Goal: Information Seeking & Learning: Compare options

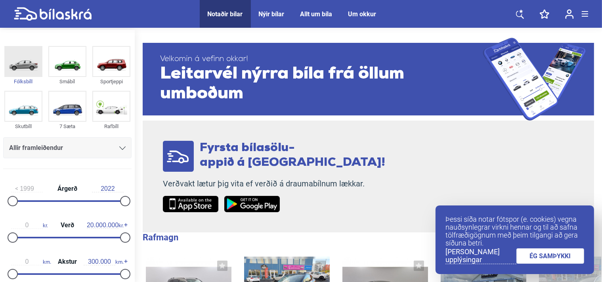
click at [31, 67] on img at bounding box center [23, 61] width 36 height 29
click at [552, 255] on link "ÉG SAMÞYKKI" at bounding box center [550, 255] width 68 height 15
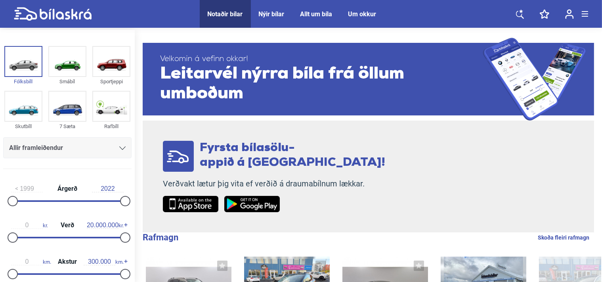
scroll to position [53, 0]
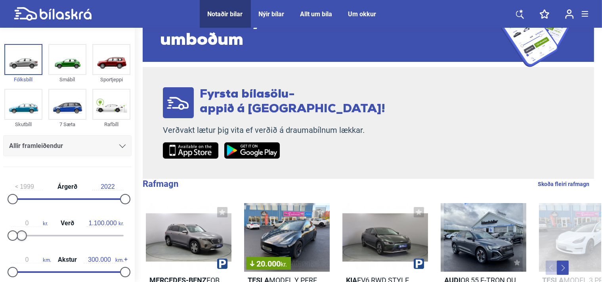
type input "1.000.000"
drag, startPoint x: 117, startPoint y: 237, endPoint x: 17, endPoint y: 231, distance: 100.8
click at [17, 231] on div "0 kr. Verð 1.000.000 kr." at bounding box center [67, 228] width 128 height 36
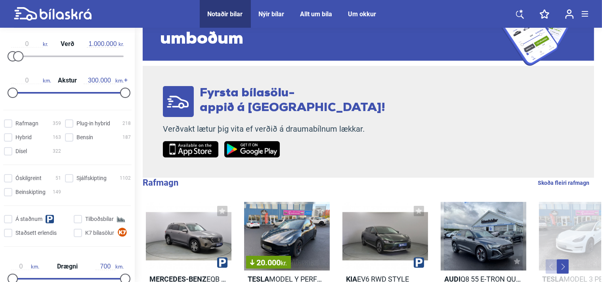
scroll to position [179, 0]
click at [69, 142] on input "Bensín 187" at bounding box center [99, 138] width 66 height 8
checkbox input "true"
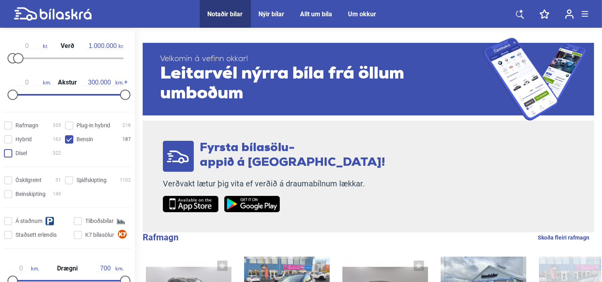
click at [11, 156] on input "Dísel 322" at bounding box center [33, 153] width 57 height 8
checkbox input "true"
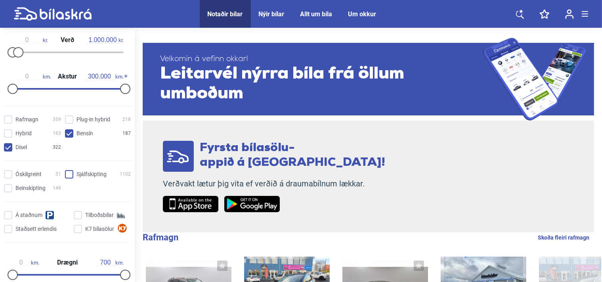
click at [67, 176] on input "Sjálfskipting 1102" at bounding box center [99, 174] width 66 height 8
checkbox input "true"
click at [12, 189] on input "Beinskipting 149" at bounding box center [33, 188] width 57 height 8
checkbox input "true"
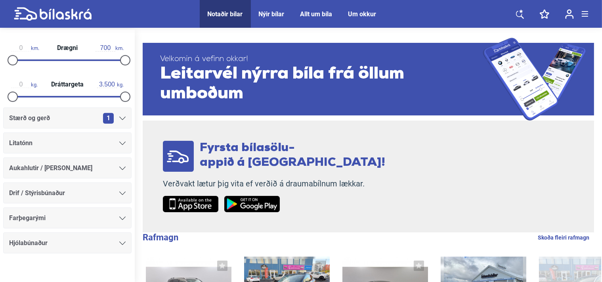
scroll to position [411, 0]
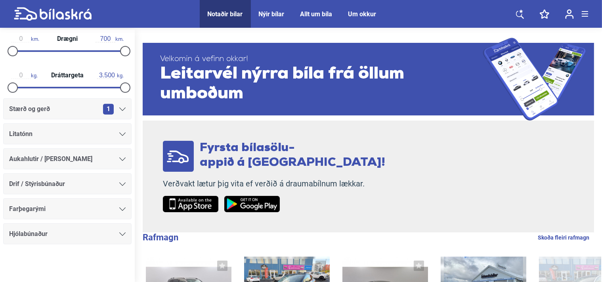
click at [88, 113] on div "Stærð og gerð 1" at bounding box center [67, 108] width 116 height 11
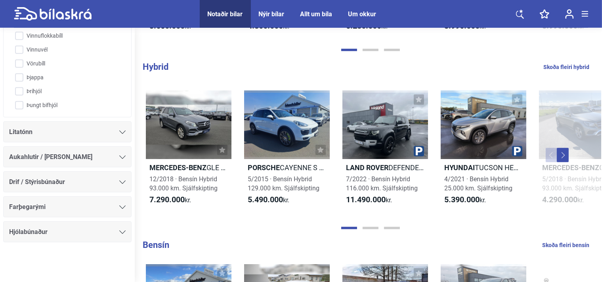
scroll to position [0, 0]
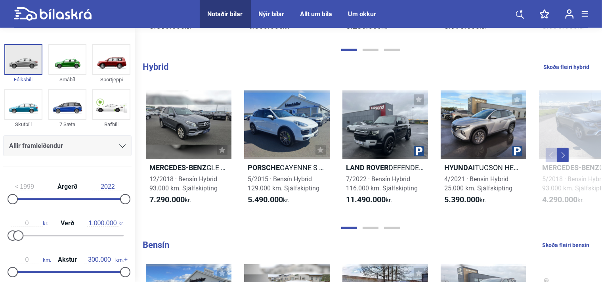
click at [20, 64] on img at bounding box center [23, 59] width 36 height 29
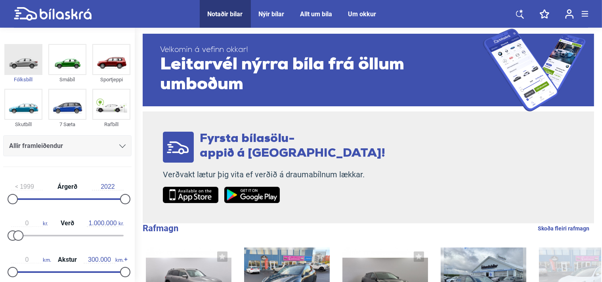
scroll to position [3, 0]
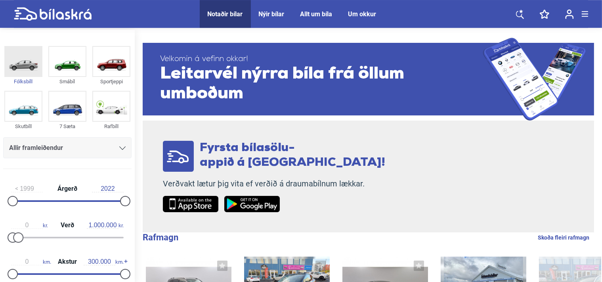
click at [20, 63] on img at bounding box center [23, 61] width 36 height 29
checkbox input "true"
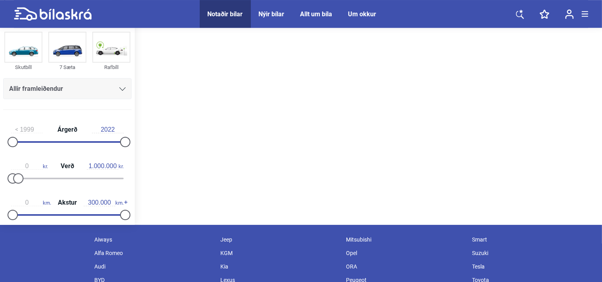
click at [284, 276] on div "Lexus" at bounding box center [279, 279] width 126 height 13
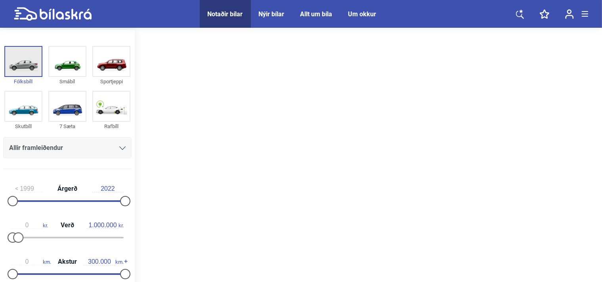
click at [29, 74] on img at bounding box center [23, 61] width 36 height 29
click at [32, 47] on img at bounding box center [23, 61] width 36 height 29
